Goal: Information Seeking & Learning: Learn about a topic

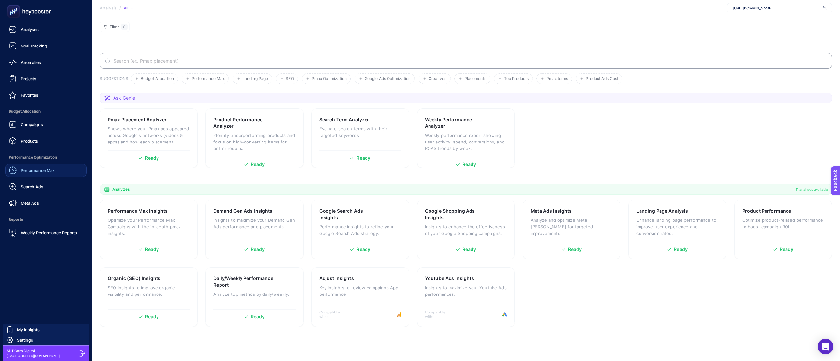
click at [39, 173] on span "Performance Max" at bounding box center [38, 170] width 34 height 5
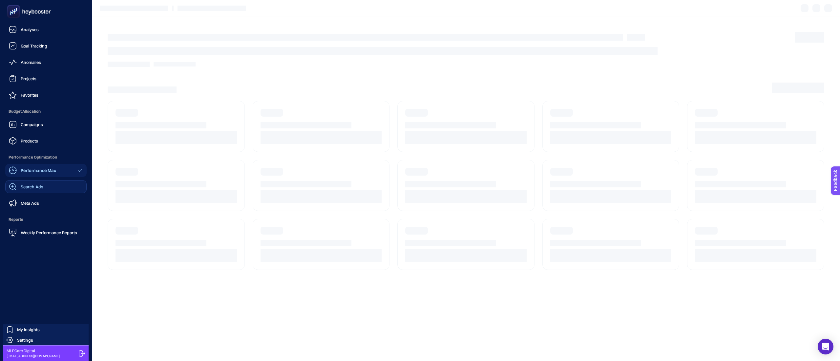
click at [37, 187] on span "Search Ads" at bounding box center [32, 186] width 23 height 5
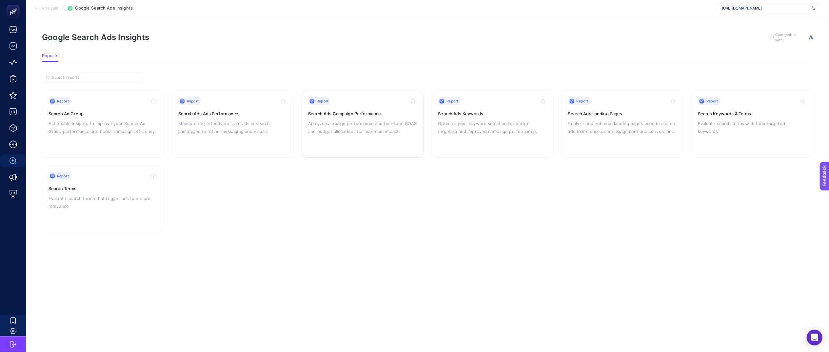
click at [345, 132] on p "Analyze campaign performance and fine-tune ROAS and budget allocations for maxi…" at bounding box center [362, 127] width 109 height 16
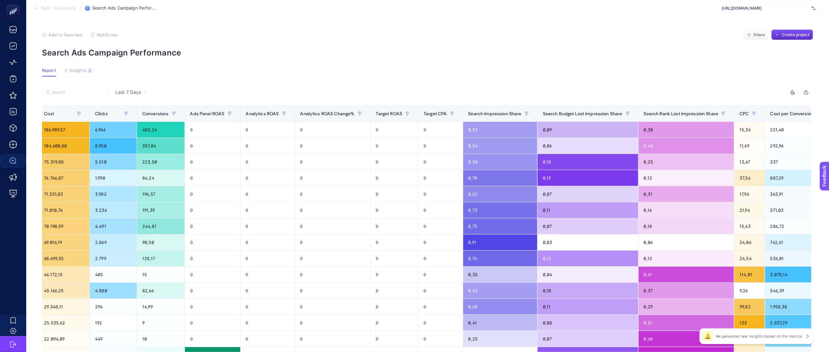
scroll to position [0, 7]
click at [771, 114] on span "Cost per Conversion" at bounding box center [793, 113] width 44 height 5
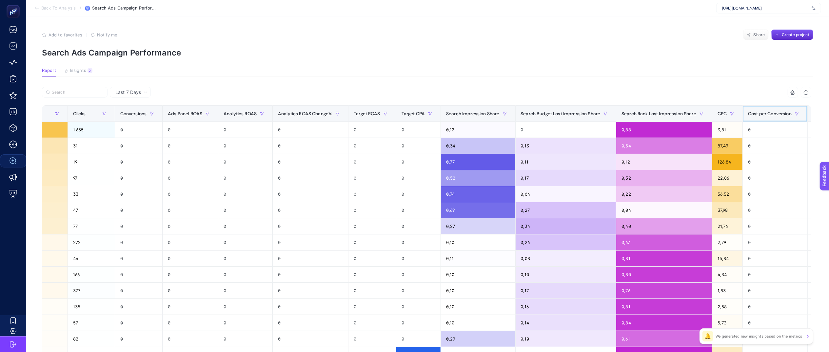
click at [761, 111] on span "Cost per Conversion" at bounding box center [770, 113] width 44 height 5
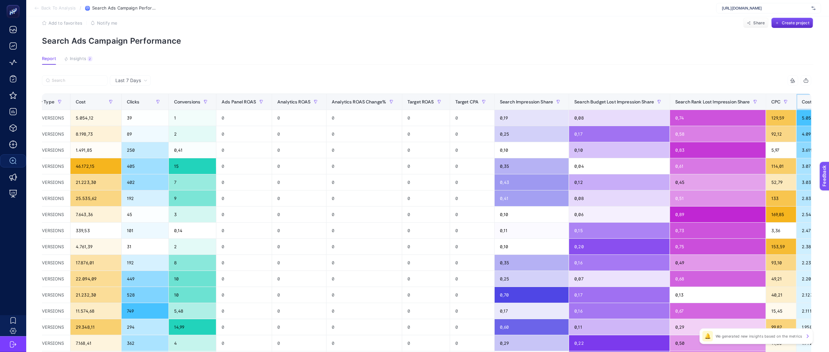
scroll to position [0, 218]
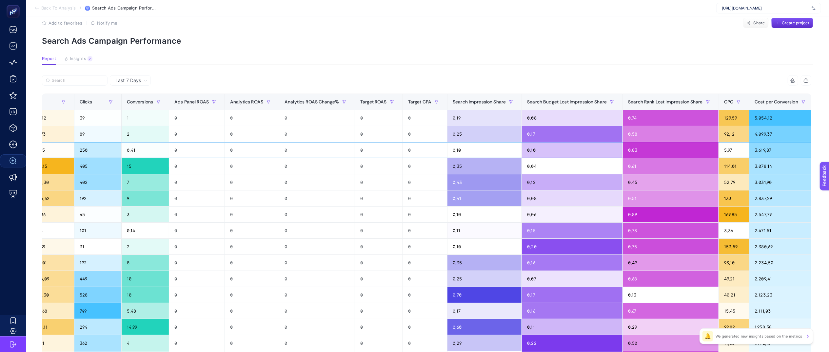
click at [522, 152] on div "0,10" at bounding box center [572, 150] width 101 height 16
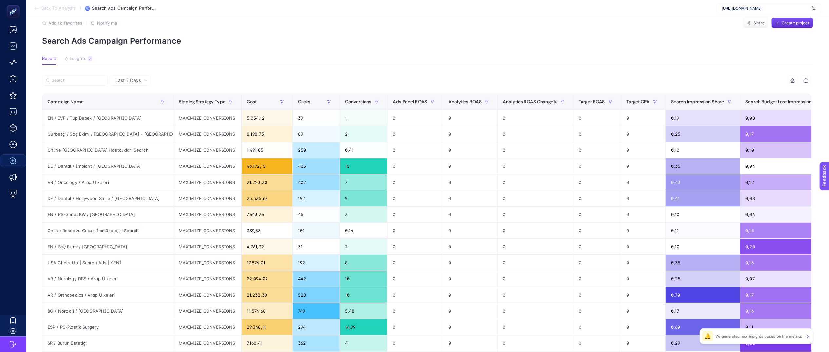
click at [551, 49] on article "Add to favorites false Notify me Share Create project Search Ads Campaign Perfo…" at bounding box center [427, 261] width 803 height 513
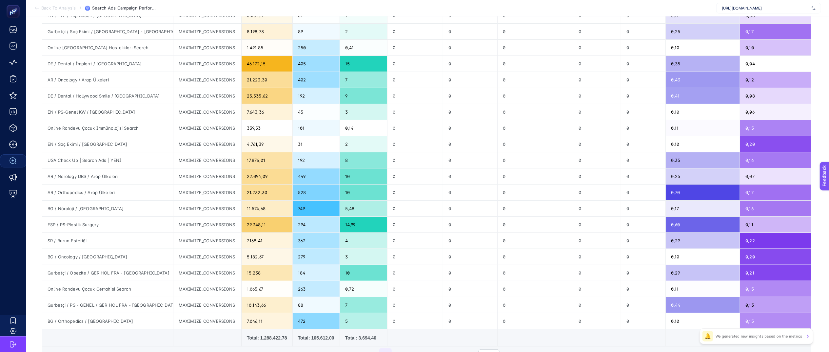
scroll to position [183, 7]
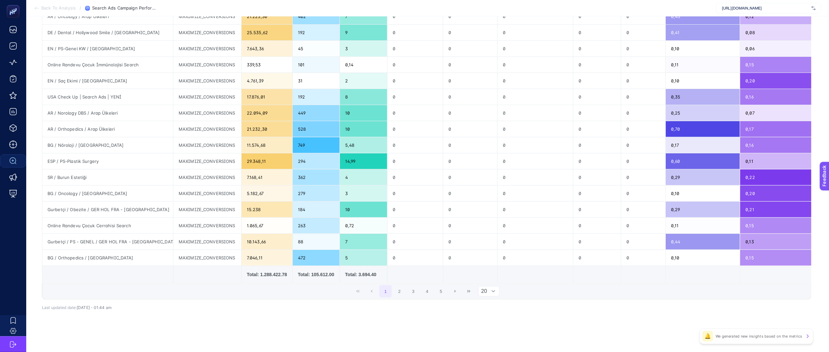
click at [495, 292] on div at bounding box center [493, 291] width 12 height 10
click at [490, 317] on li "50" at bounding box center [494, 323] width 22 height 13
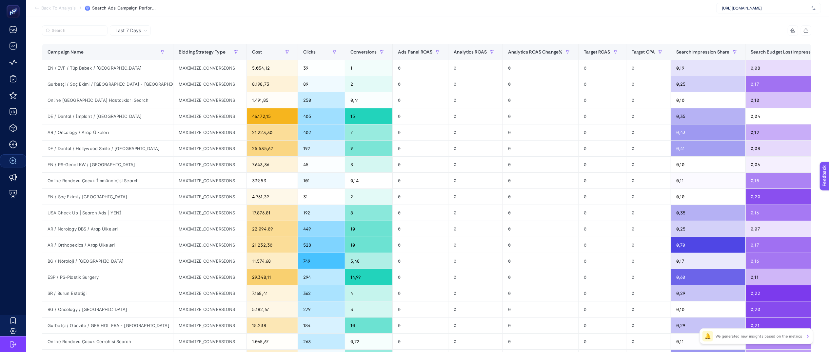
scroll to position [0, 8]
